Goal: Task Accomplishment & Management: Complete application form

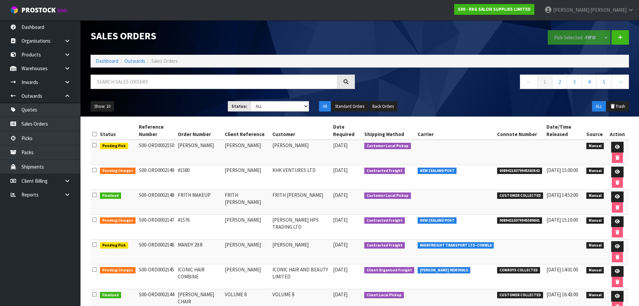
scroll to position [12, 0]
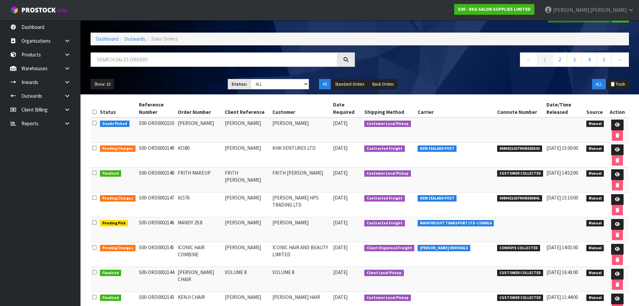
scroll to position [34, 0]
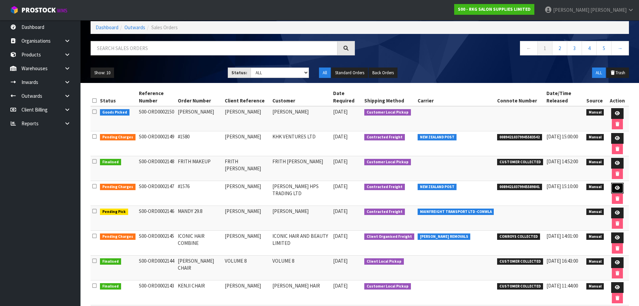
click at [615, 188] on icon at bounding box center [617, 188] width 5 height 4
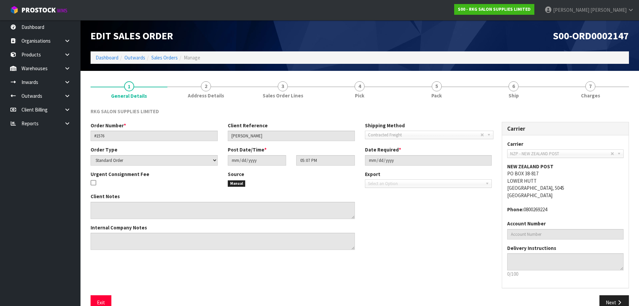
scroll to position [14, 0]
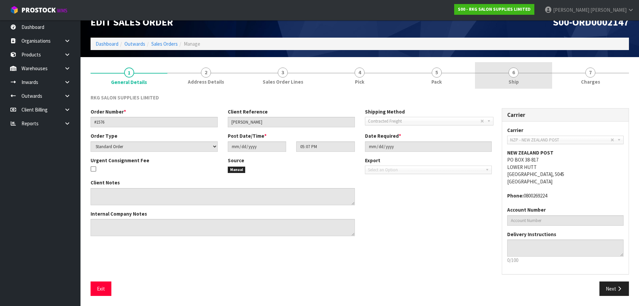
click at [517, 75] on span "6" at bounding box center [514, 72] width 10 height 10
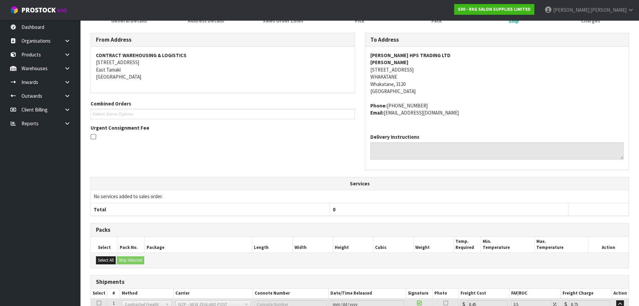
scroll to position [136, 0]
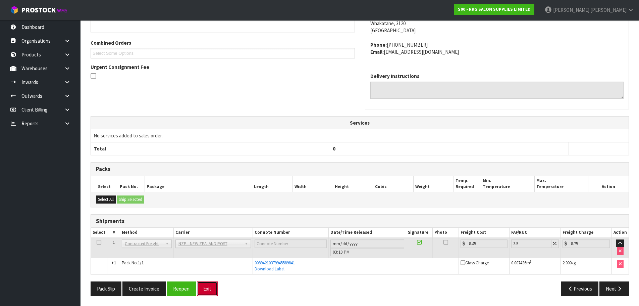
click at [212, 285] on button "Exit" at bounding box center [207, 288] width 21 height 14
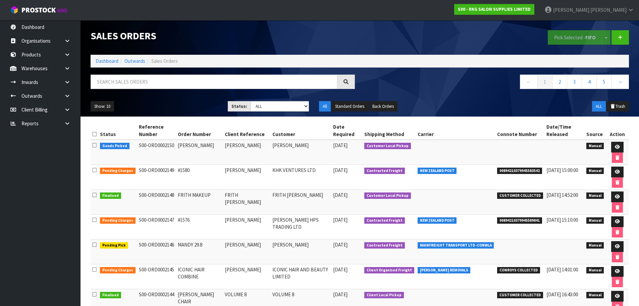
click at [242, 12] on nav "Toggle navigation ProStock WMS S00 - RKG SALON SUPPLIES LIMITED Marie Miranda L…" at bounding box center [319, 10] width 639 height 20
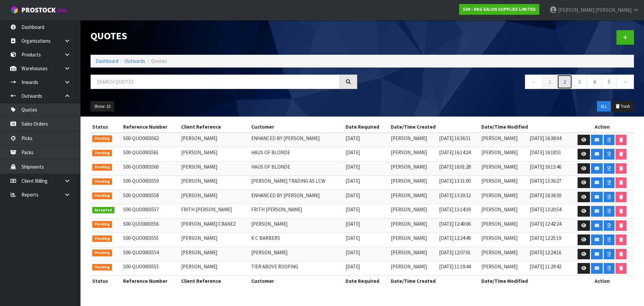
click at [566, 83] on link "2" at bounding box center [565, 82] width 15 height 14
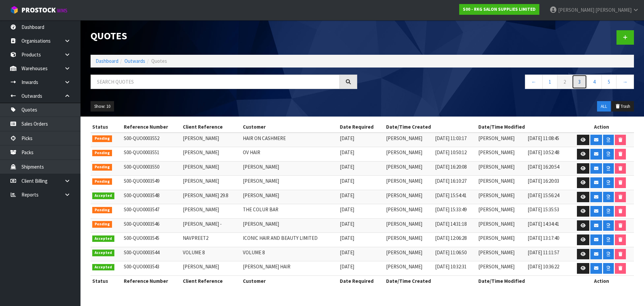
click at [579, 82] on link "3" at bounding box center [579, 82] width 15 height 14
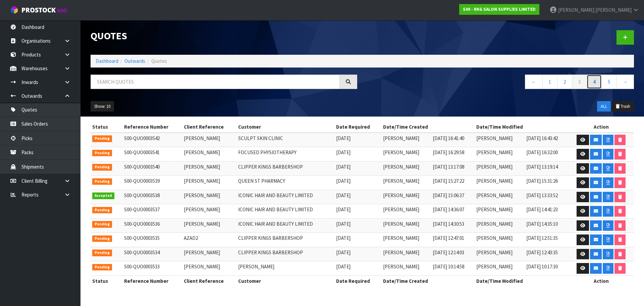
click at [597, 81] on link "4" at bounding box center [594, 82] width 15 height 14
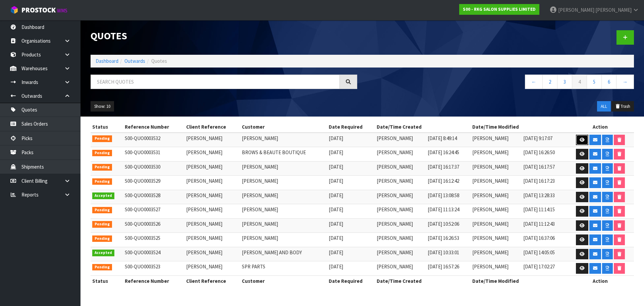
click at [582, 140] on icon at bounding box center [582, 140] width 5 height 4
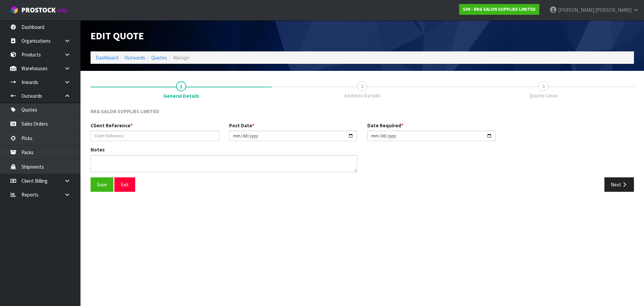
type input "[PERSON_NAME]"
type input "[DATE]"
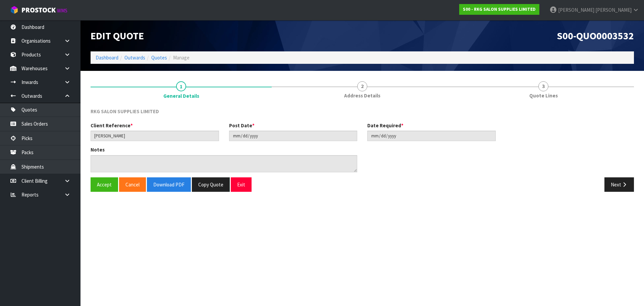
click at [360, 88] on span "2" at bounding box center [362, 86] width 10 height 10
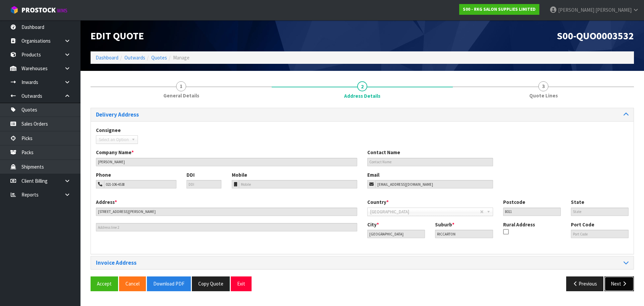
click at [620, 288] on button "Next" at bounding box center [620, 283] width 30 height 14
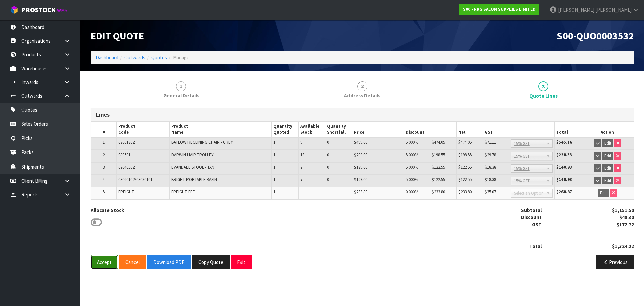
click at [106, 262] on button "Accept" at bounding box center [105, 262] width 28 height 14
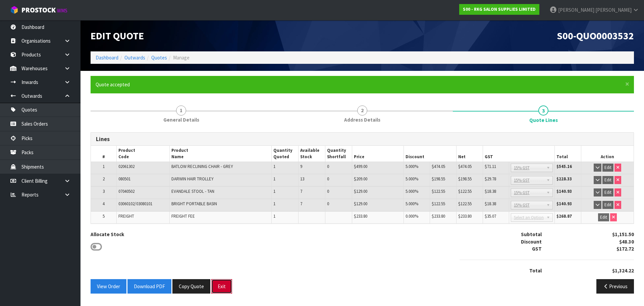
click at [227, 288] on button "Exit" at bounding box center [221, 286] width 21 height 14
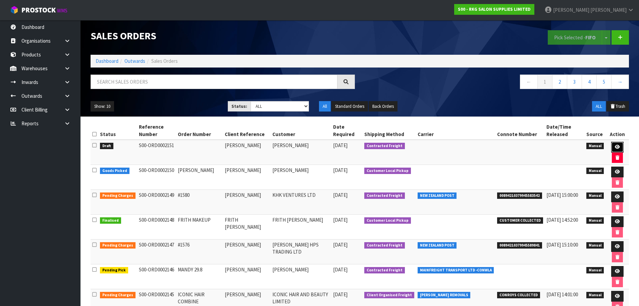
click at [616, 148] on icon at bounding box center [617, 147] width 5 height 4
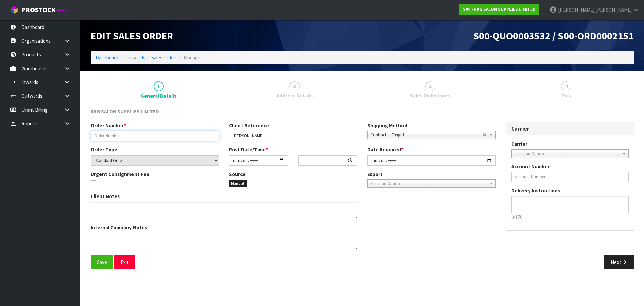
click at [157, 137] on input "text" at bounding box center [155, 136] width 129 height 10
type input "CHIGUSA ORDER"
click at [282, 160] on input "date" at bounding box center [258, 160] width 59 height 10
type input "[DATE]"
type input "00:00:00.000"
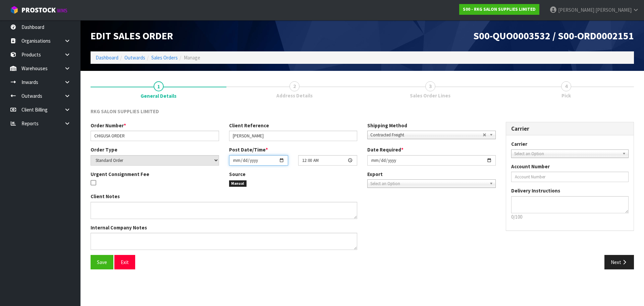
type input "[DATE]"
click at [491, 160] on input "[DATE]" at bounding box center [432, 160] width 129 height 10
type input "[DATE]"
click at [110, 239] on textarea at bounding box center [224, 241] width 267 height 17
type textarea "S"
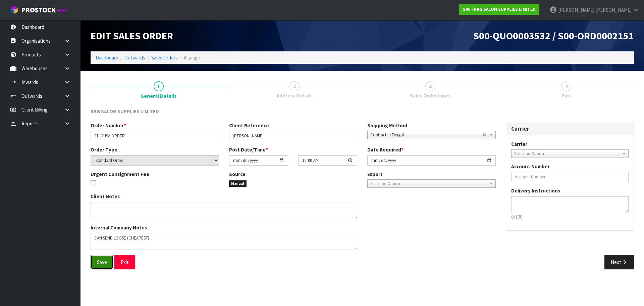
click at [101, 264] on span "Save" at bounding box center [102, 262] width 10 height 6
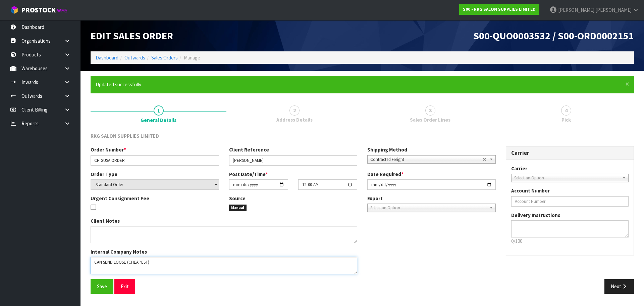
click at [127, 262] on textarea at bounding box center [224, 265] width 267 height 17
type textarea "CAN SEND LOOSE"
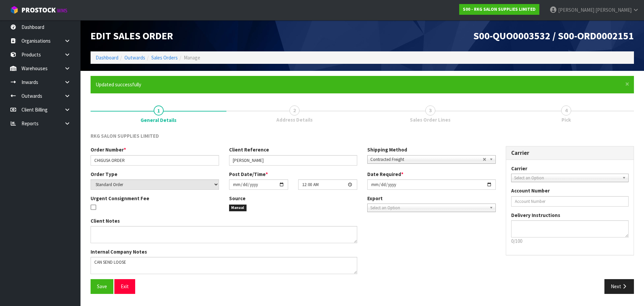
click at [562, 176] on span "Select an Option" at bounding box center [568, 178] width 106 height 8
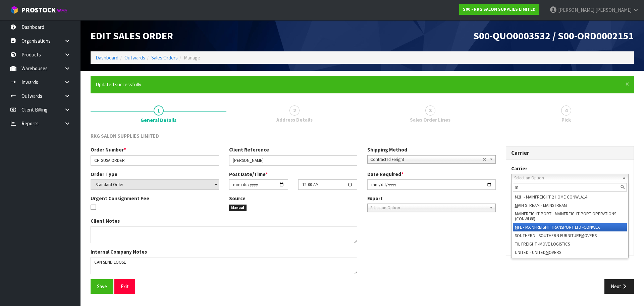
type input "m"
click at [532, 226] on li "M FL - MAINFREIGHT TRANSPORT LTD -CONWLA" at bounding box center [570, 227] width 114 height 8
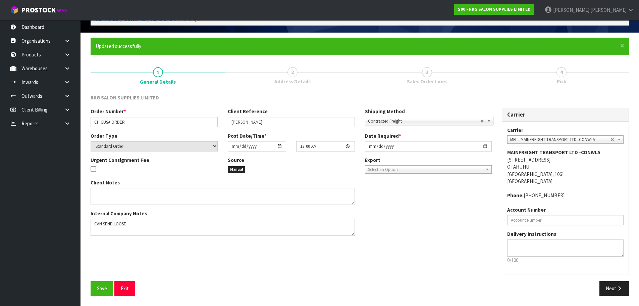
scroll to position [47, 0]
click at [518, 140] on span "MFL - MAINFREIGHT TRANSPORT LTD -CONWLA" at bounding box center [561, 140] width 100 height 8
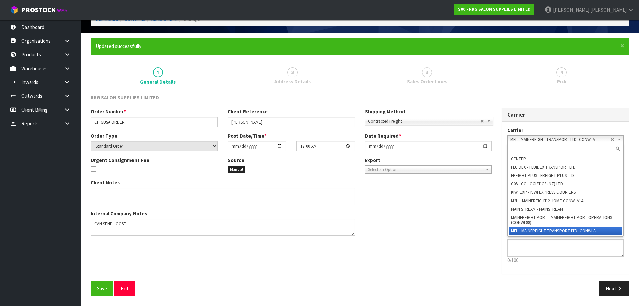
click at [611, 139] on span "MFL - MAINFREIGHT TRANSPORT LTD -CONWLA" at bounding box center [561, 140] width 100 height 8
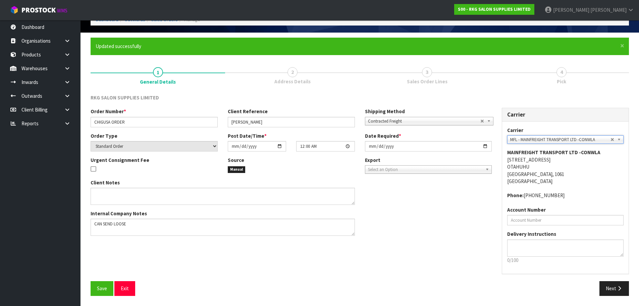
scroll to position [0, 0]
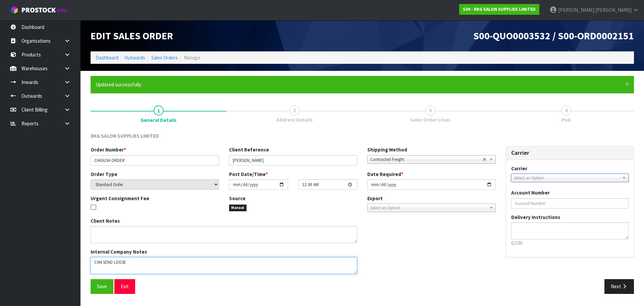
click at [139, 263] on textarea at bounding box center [224, 265] width 267 height 17
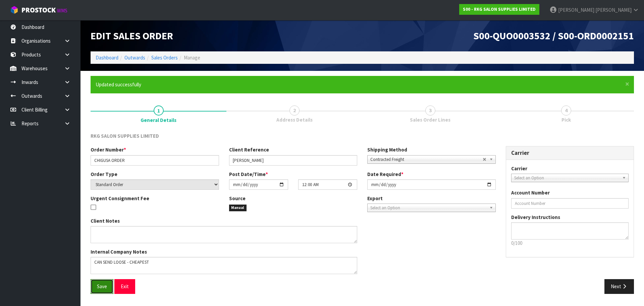
click at [100, 286] on span "Save" at bounding box center [102, 286] width 10 height 6
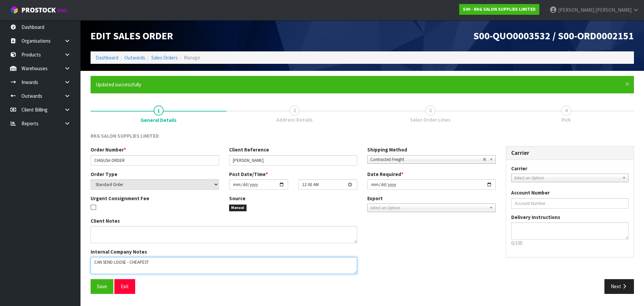
click at [171, 261] on textarea at bounding box center [224, 265] width 267 height 17
type textarea "CAN SEND LOOSE - CHEAPEST CARRIER"
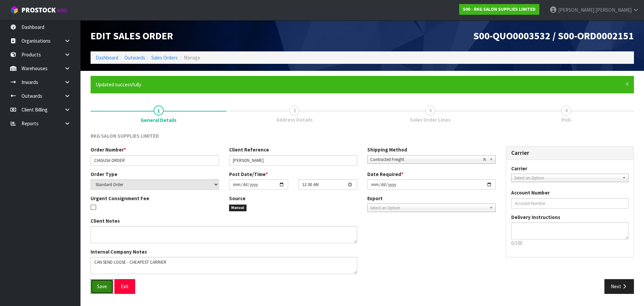
click at [102, 285] on span "Save" at bounding box center [102, 286] width 10 height 6
click at [621, 286] on button "Next" at bounding box center [620, 286] width 30 height 14
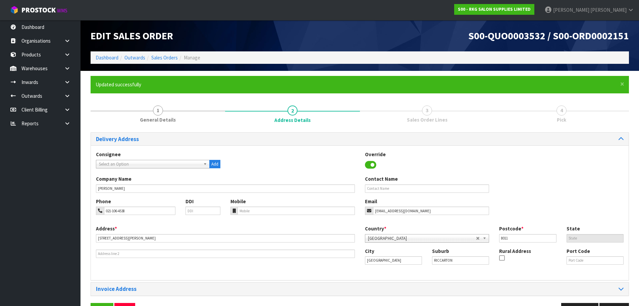
scroll to position [22, 0]
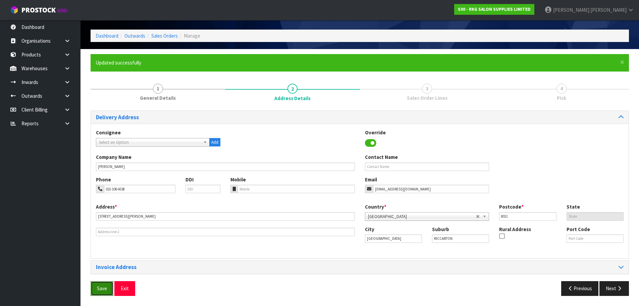
click at [103, 289] on span "Save" at bounding box center [102, 288] width 10 height 6
click at [610, 287] on button "Next" at bounding box center [615, 288] width 30 height 14
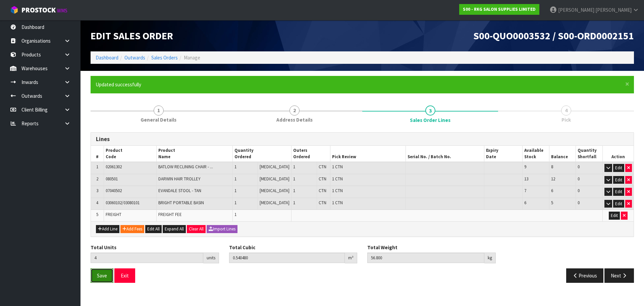
click at [102, 272] on button "Save" at bounding box center [102, 275] width 23 height 14
click at [621, 277] on button "Next" at bounding box center [620, 275] width 30 height 14
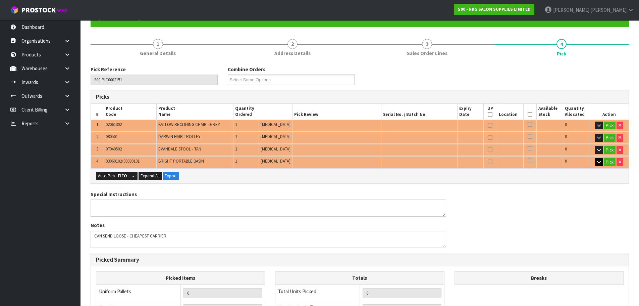
scroll to position [67, 0]
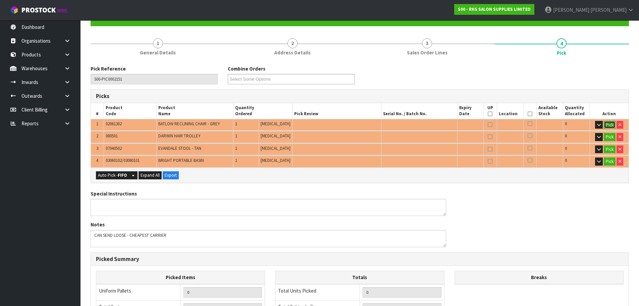
click at [608, 128] on button "Pick" at bounding box center [610, 125] width 12 height 8
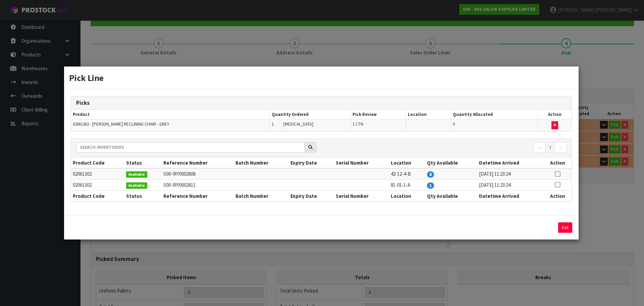
click at [562, 172] on td at bounding box center [558, 173] width 28 height 11
click at [558, 174] on icon at bounding box center [557, 174] width 5 height 0
click at [539, 227] on button "Assign Pick" at bounding box center [543, 227] width 28 height 10
type input "1"
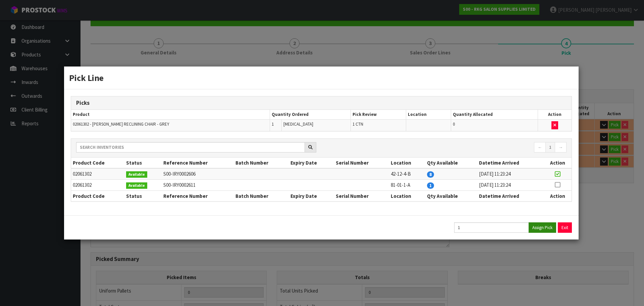
type input "0.282472"
type input "34.8"
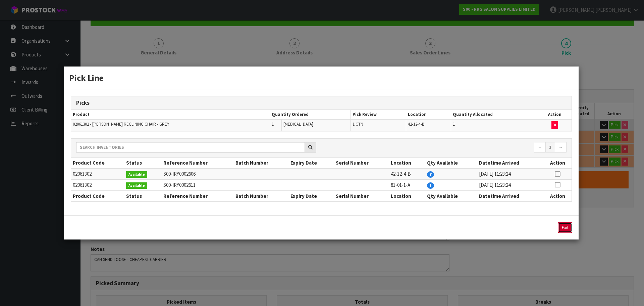
click at [564, 228] on button "Exit" at bounding box center [566, 227] width 14 height 10
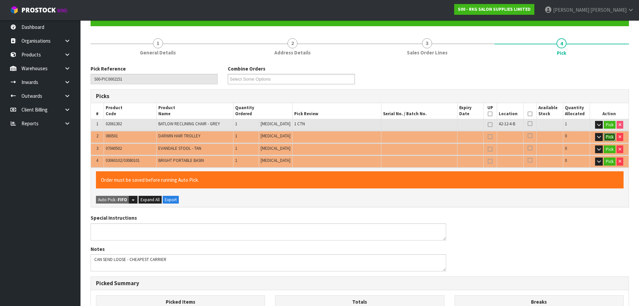
click at [611, 136] on button "Pick" at bounding box center [610, 137] width 12 height 8
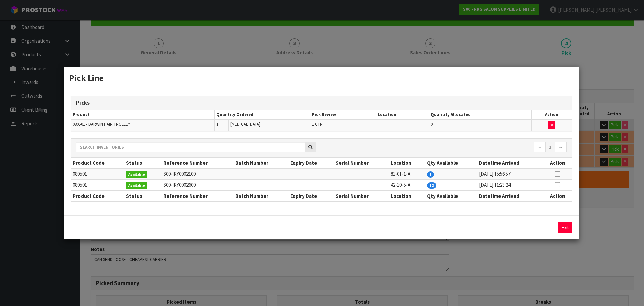
click at [558, 185] on icon at bounding box center [557, 185] width 5 height 0
click at [536, 228] on button "Assign Pick" at bounding box center [543, 227] width 28 height 10
type input "2"
type input "0.407904"
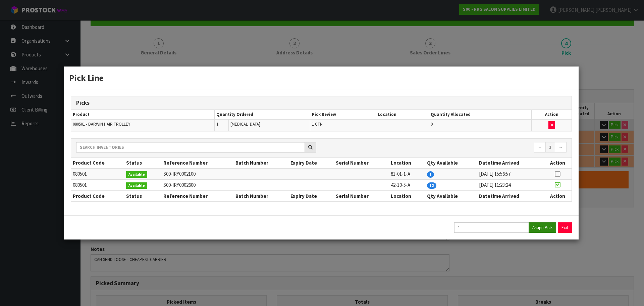
type input "47.3"
click at [565, 227] on button "Exit" at bounding box center [566, 227] width 14 height 10
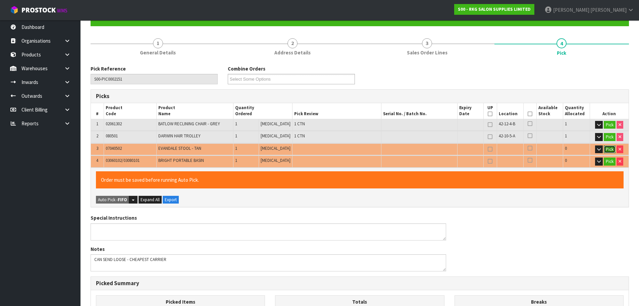
click at [608, 149] on button "Pick" at bounding box center [610, 149] width 12 height 8
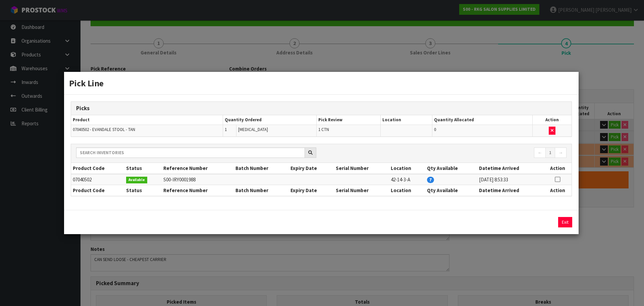
click at [557, 179] on icon at bounding box center [557, 179] width 5 height 0
click at [542, 221] on button "Assign Pick" at bounding box center [543, 222] width 28 height 10
type input "3"
type input "0.453984"
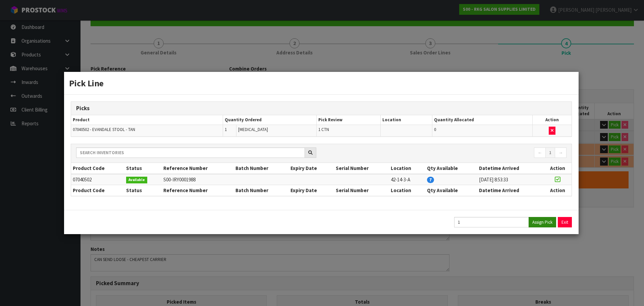
type input "52.8"
click at [567, 223] on button "Exit" at bounding box center [566, 222] width 14 height 10
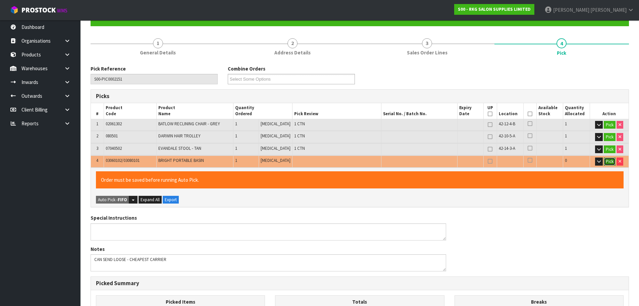
click at [610, 161] on button "Pick" at bounding box center [610, 161] width 12 height 8
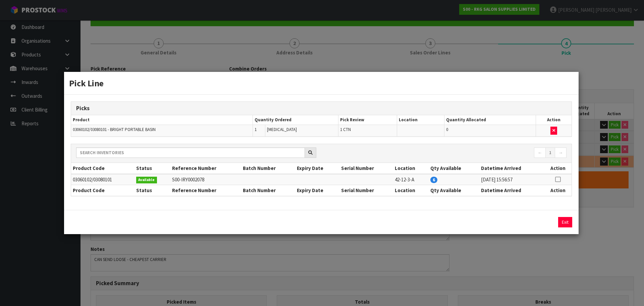
click at [558, 180] on icon at bounding box center [558, 179] width 5 height 0
click at [548, 224] on button "Assign Pick" at bounding box center [543, 222] width 28 height 10
type input "4"
type input "0.54048"
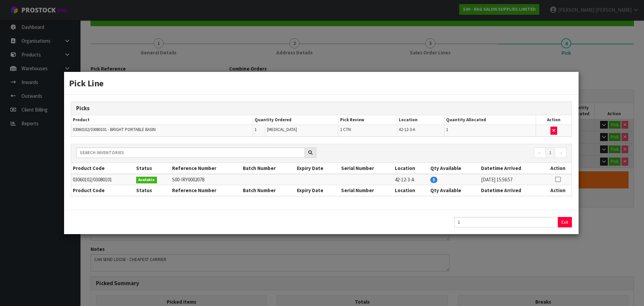
type input "56.8"
click at [564, 221] on button "Exit" at bounding box center [566, 222] width 14 height 10
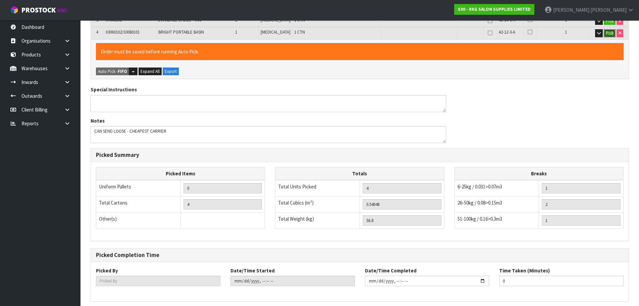
scroll to position [223, 0]
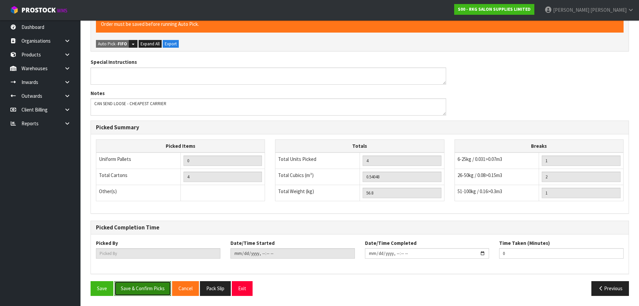
click at [135, 286] on button "Save & Confirm Picks" at bounding box center [142, 288] width 57 height 14
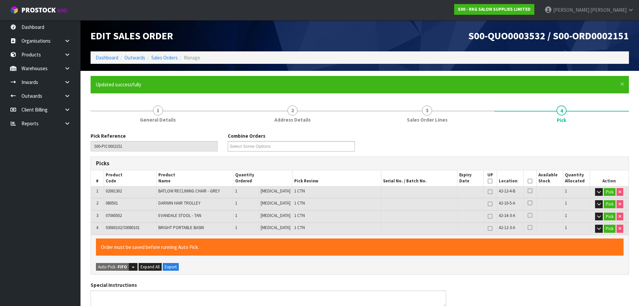
type input "[PERSON_NAME]"
type input "[DATE]T08:54:30"
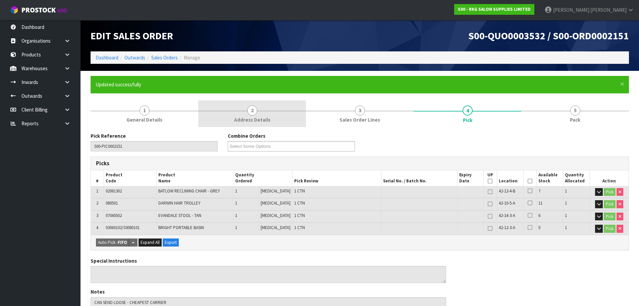
click at [256, 113] on span "2" at bounding box center [252, 110] width 10 height 10
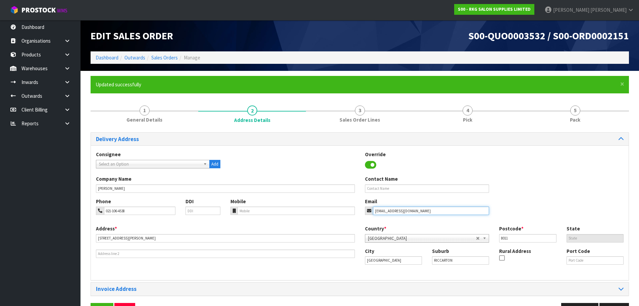
drag, startPoint x: 424, startPoint y: 211, endPoint x: 368, endPoint y: 217, distance: 56.7
click at [368, 217] on div "Phone 021-106-4538 DDI Mobile Email [EMAIL_ADDRESS][DOMAIN_NAME]" at bounding box center [360, 211] width 538 height 27
drag, startPoint x: 137, startPoint y: 207, endPoint x: 92, endPoint y: 211, distance: 45.2
click at [92, 211] on div "Phone 021-106-4538" at bounding box center [136, 206] width 90 height 17
